Goal: Understand process/instructions: Learn how to perform a task or action

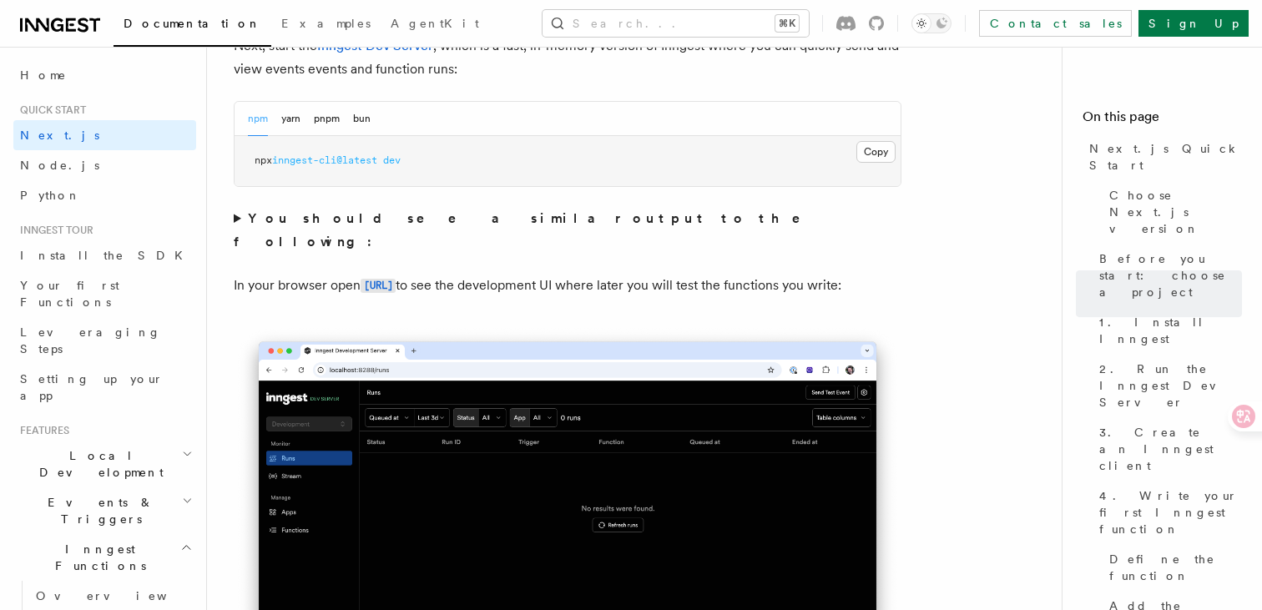
scroll to position [1232, 0]
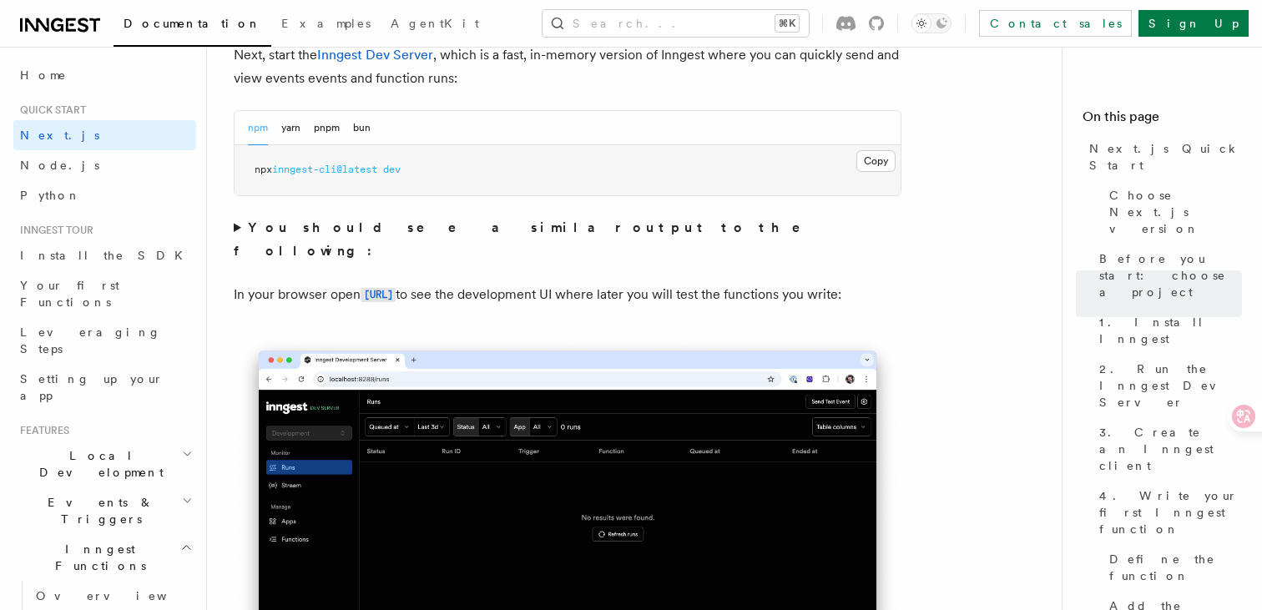
click at [398, 172] on span "dev" at bounding box center [392, 170] width 18 height 12
copy div "npx inngest-cli@latest dev"
click at [281, 129] on button "yarn" at bounding box center [290, 128] width 19 height 34
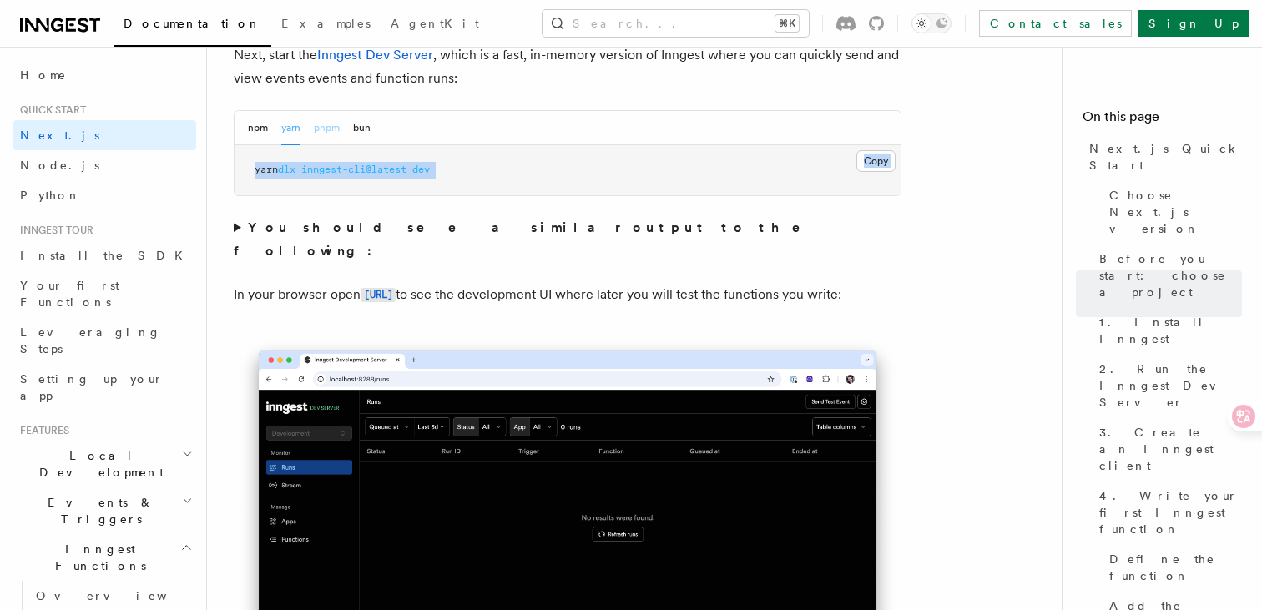
click at [329, 132] on button "pnpm" at bounding box center [327, 128] width 26 height 34
click at [255, 126] on button "npm" at bounding box center [258, 128] width 20 height 34
click at [297, 180] on pre "npx inngest-cli@latest dev" at bounding box center [568, 170] width 666 height 50
click at [297, 175] on span "inngest-cli@latest" at bounding box center [324, 170] width 105 height 12
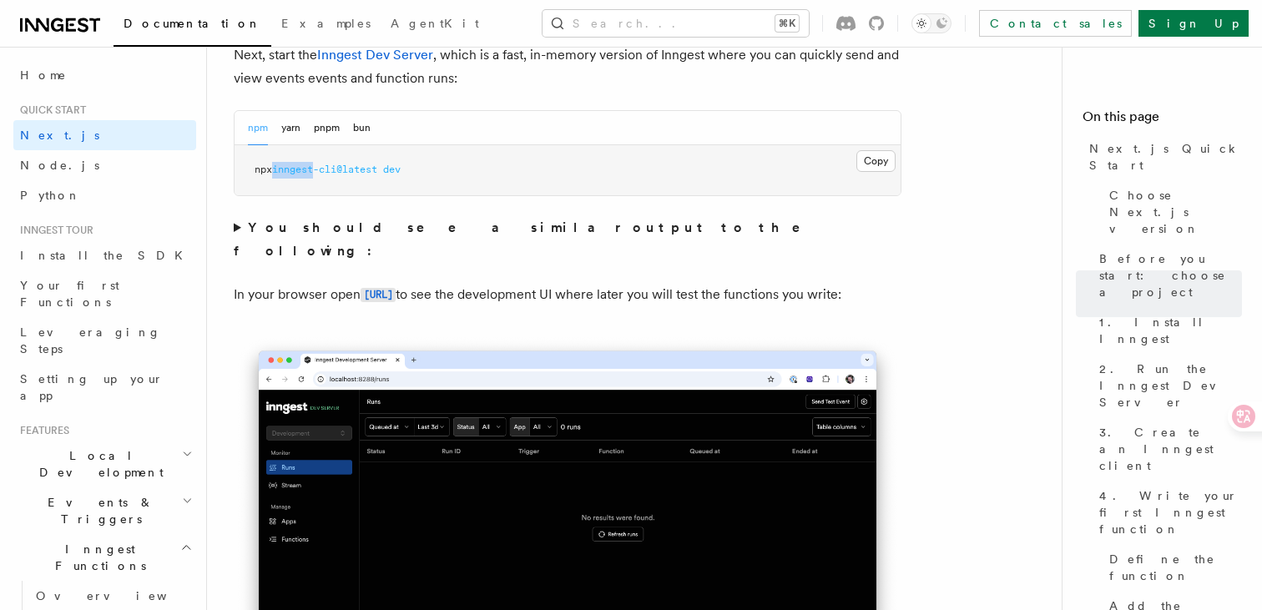
click at [297, 175] on span "inngest-cli@latest" at bounding box center [324, 170] width 105 height 12
copy div "npx inngest-cli@latest dev"
